Goal: Task Accomplishment & Management: Use online tool/utility

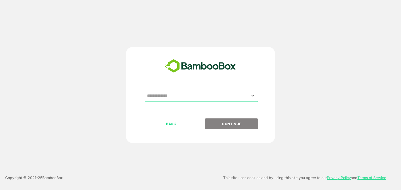
click at [194, 95] on input "text" at bounding box center [201, 96] width 111 height 10
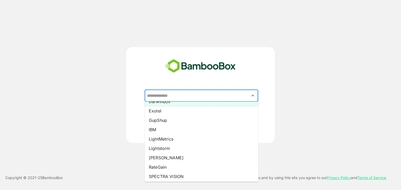
scroll to position [56, 0]
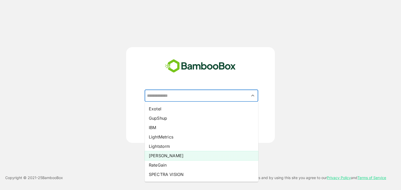
click at [187, 155] on li "[PERSON_NAME]" at bounding box center [201, 155] width 113 height 9
type input "*****"
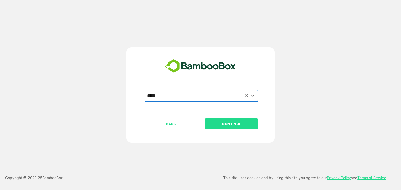
click at [241, 123] on p "CONTINUE" at bounding box center [231, 124] width 52 height 6
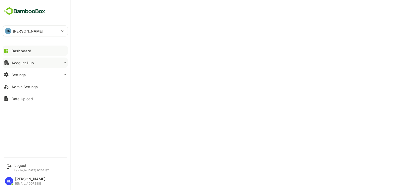
click at [43, 62] on button "Account Hub" at bounding box center [35, 63] width 65 height 10
click at [33, 61] on div "Account Hub" at bounding box center [22, 63] width 22 height 4
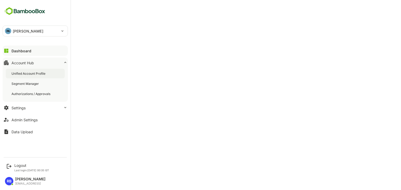
click at [45, 73] on div "Unified Account Profile" at bounding box center [28, 73] width 35 height 4
click at [38, 75] on div "Unified Account Profile" at bounding box center [29, 73] width 36 height 4
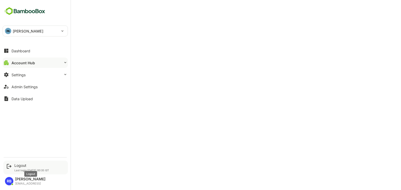
click at [20, 166] on div "Logout" at bounding box center [31, 166] width 35 height 4
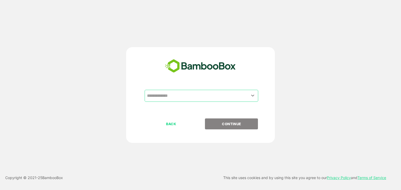
click at [185, 98] on input "text" at bounding box center [201, 96] width 111 height 10
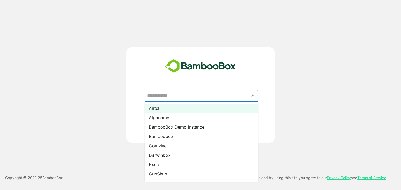
click at [182, 112] on li "Airtel" at bounding box center [201, 108] width 113 height 9
type input "******"
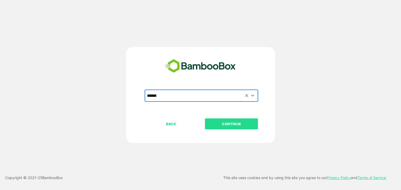
click at [237, 124] on p "CONTINUE" at bounding box center [231, 124] width 52 height 6
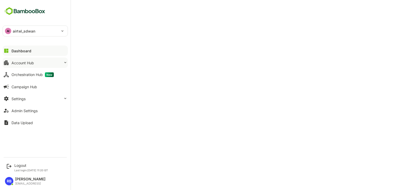
click at [41, 66] on button "Account Hub" at bounding box center [35, 63] width 65 height 10
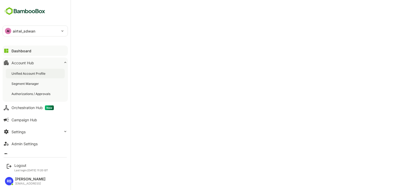
click at [38, 75] on div "Unified Account Profile" at bounding box center [28, 73] width 35 height 4
